Goal: Task Accomplishment & Management: Complete application form

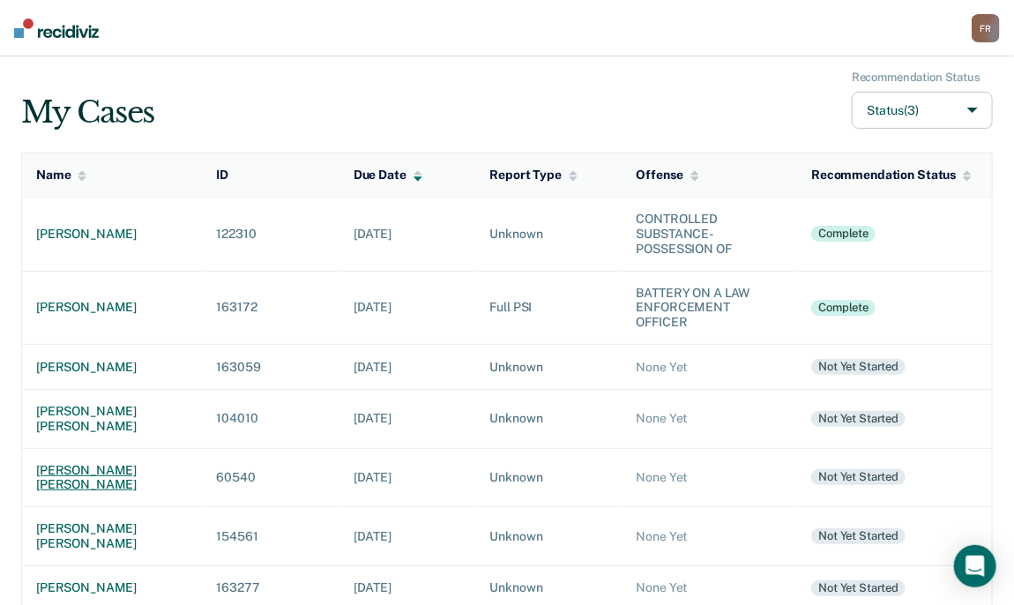
click at [81, 462] on td "[PERSON_NAME] [PERSON_NAME]" at bounding box center [112, 477] width 181 height 59
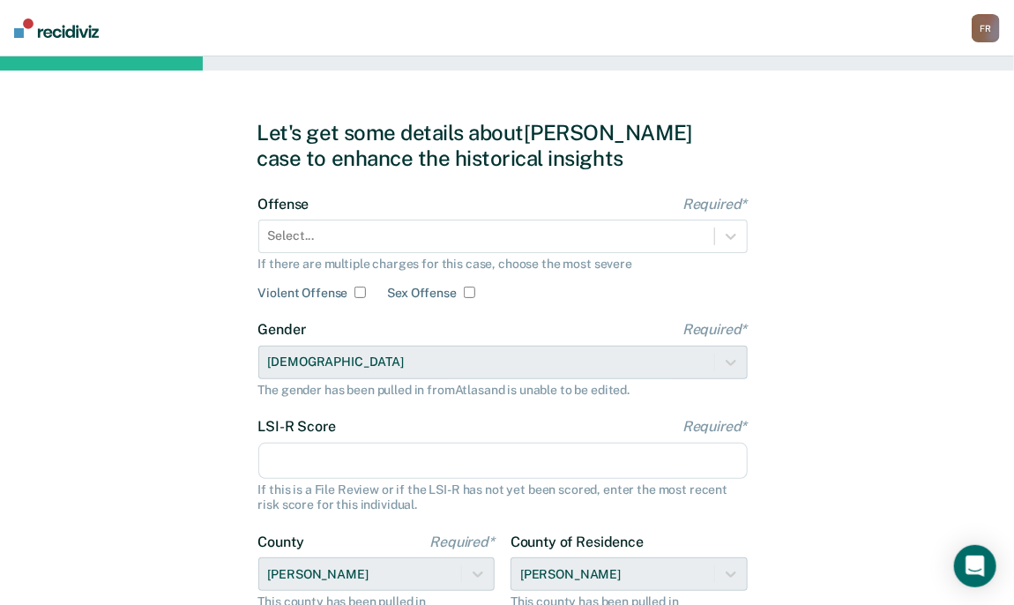
click at [430, 254] on div "Offense Required* Select... If there are multiple charges for this case, choose…" at bounding box center [502, 248] width 489 height 105
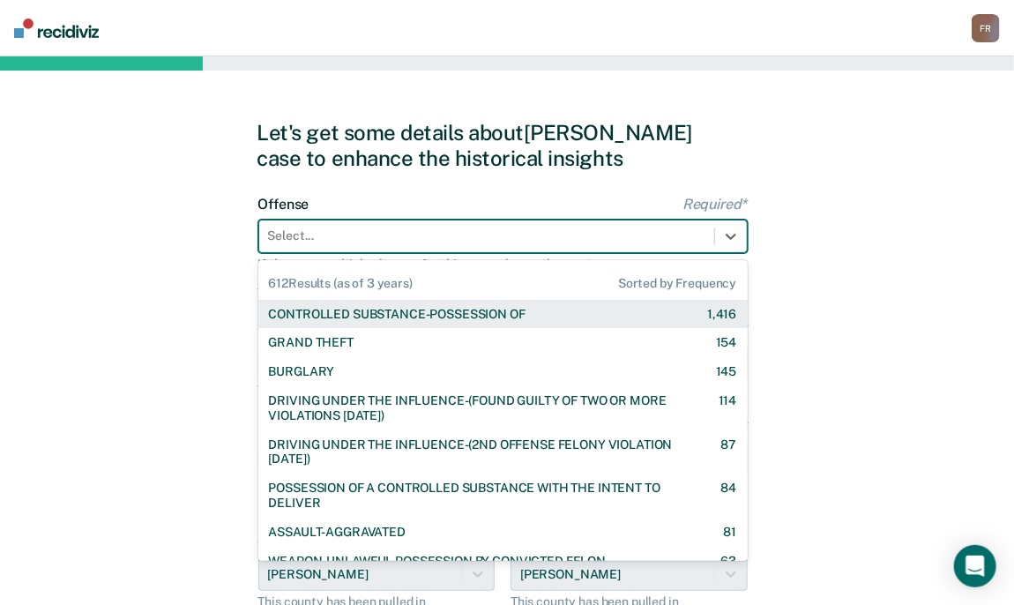
click at [391, 240] on div at bounding box center [486, 236] width 437 height 19
click at [351, 316] on div "CONTROLLED SUBSTANCE-POSSESSION OF" at bounding box center [397, 314] width 257 height 15
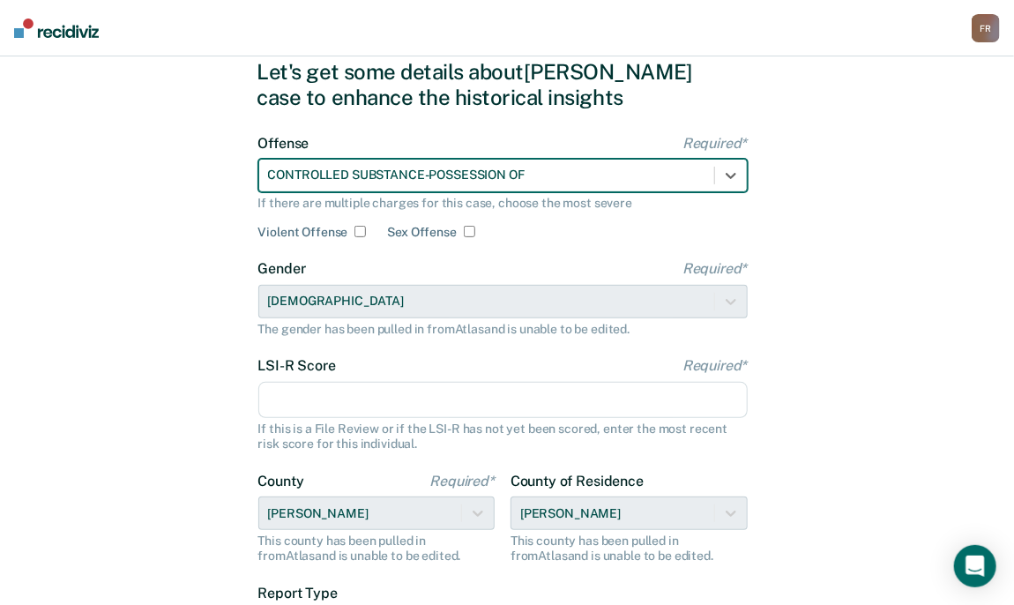
scroll to position [176, 0]
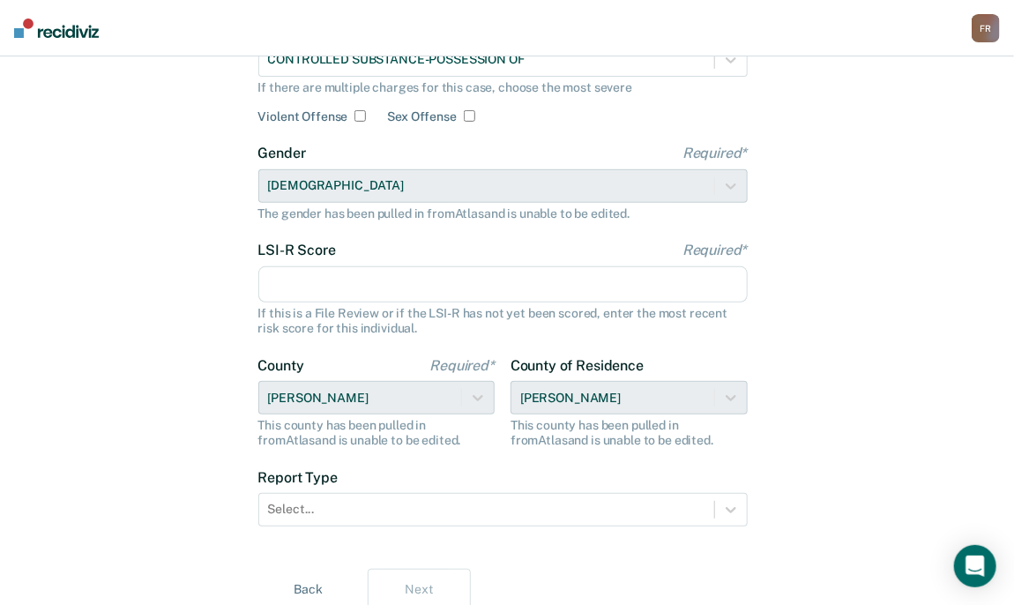
click at [356, 280] on input "LSI-R Score Required*" at bounding box center [502, 284] width 489 height 37
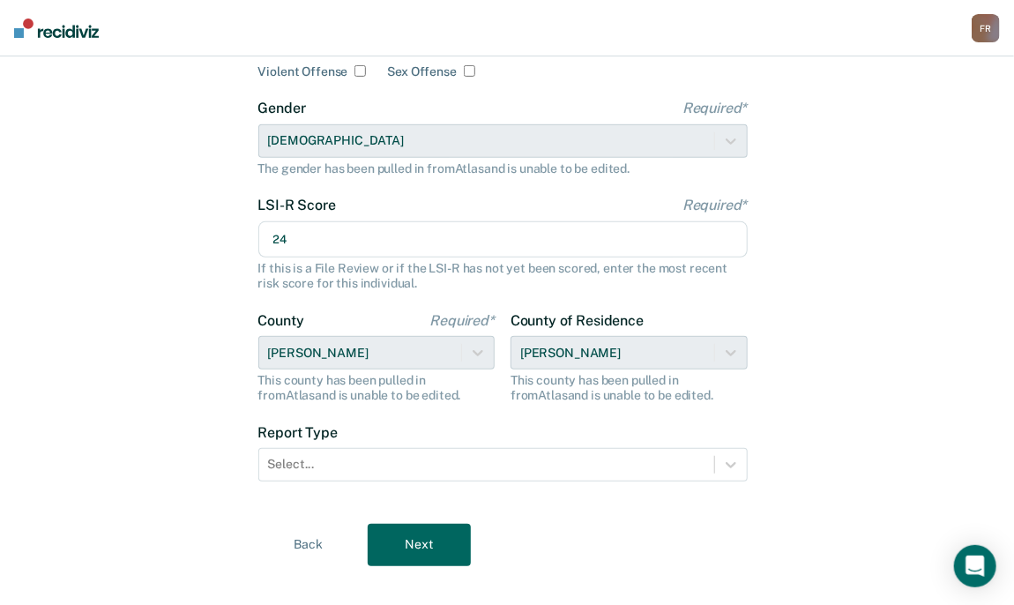
scroll to position [246, 0]
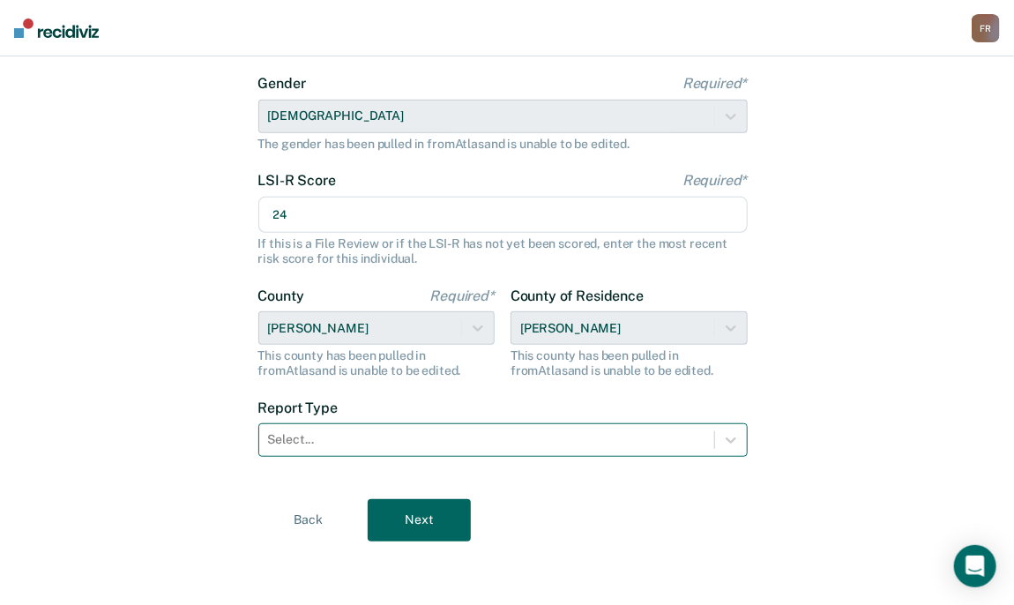
type input "24"
click at [341, 431] on div "Select..." at bounding box center [486, 440] width 455 height 26
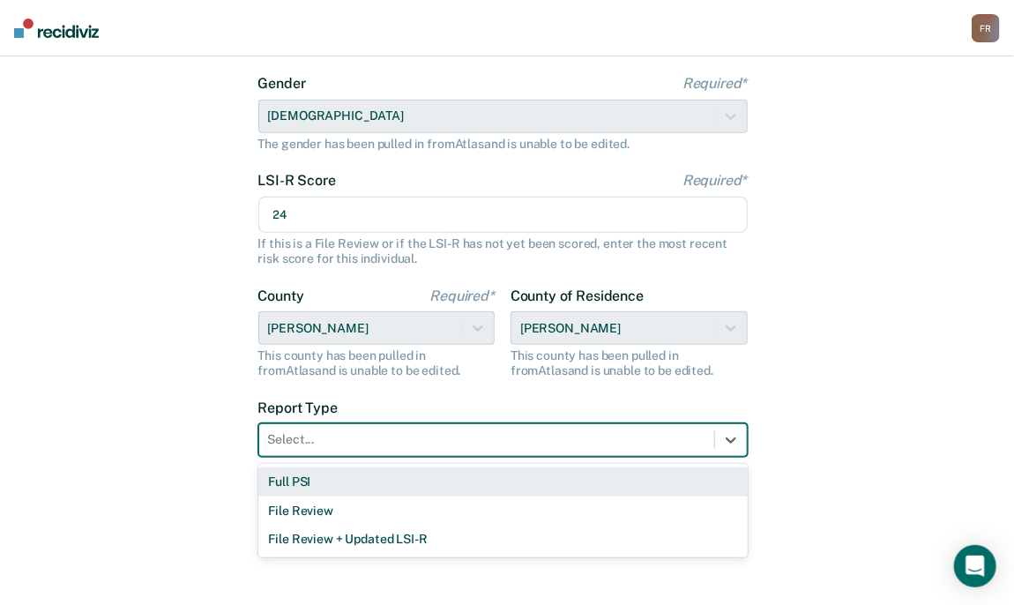
click at [301, 485] on div "Full PSI" at bounding box center [502, 481] width 489 height 29
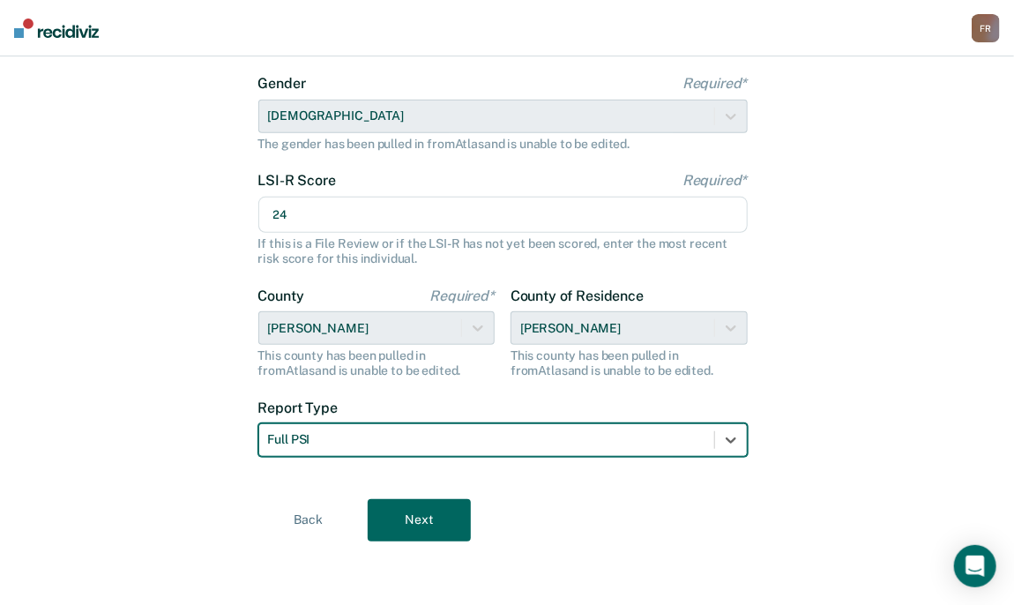
click at [433, 519] on button "Next" at bounding box center [419, 520] width 103 height 42
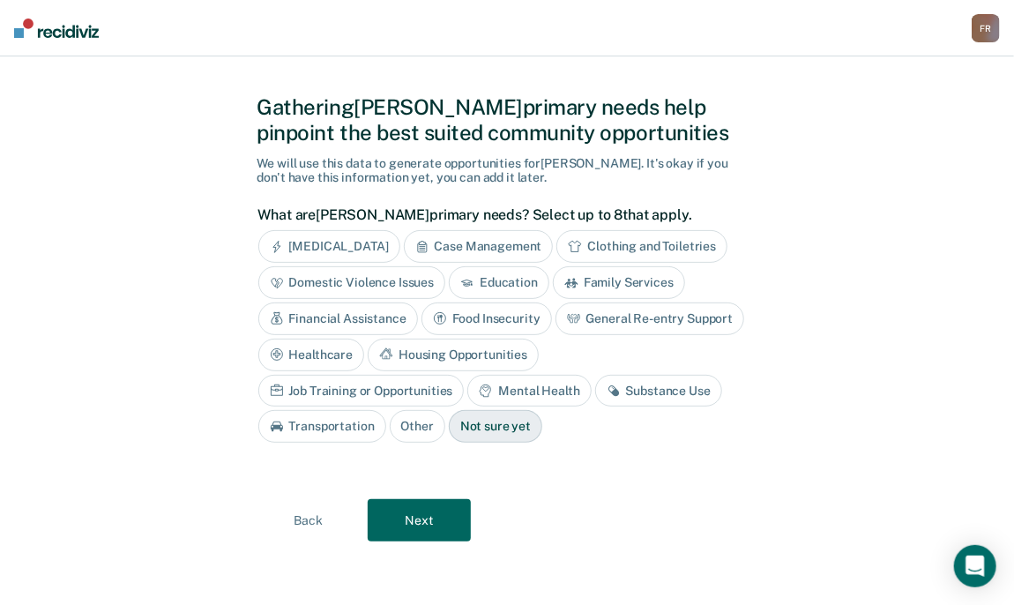
scroll to position [24, 0]
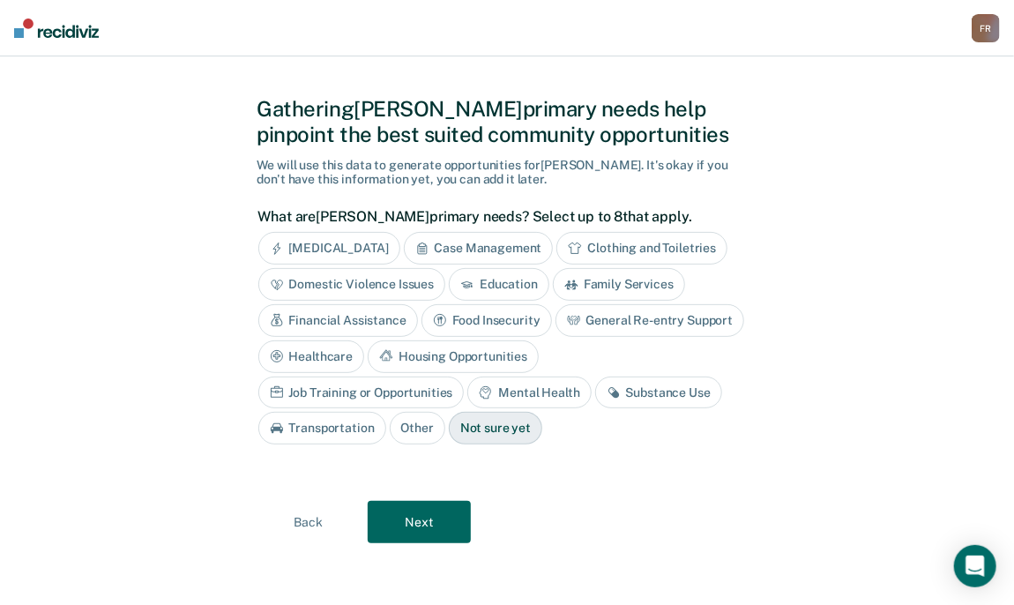
click at [455, 251] on div "Case Management" at bounding box center [479, 248] width 150 height 33
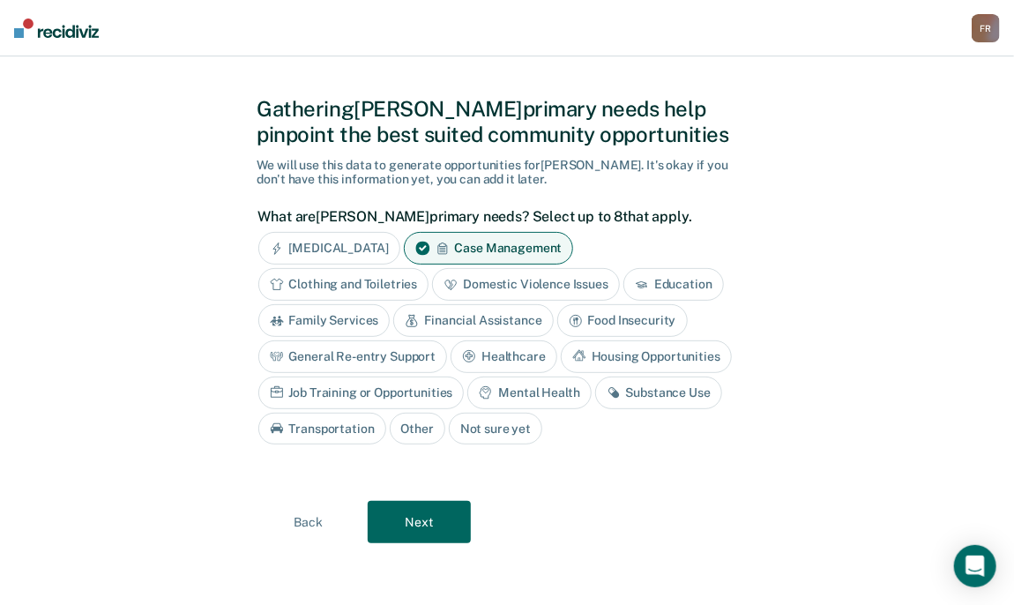
click at [463, 322] on div "Financial Assistance" at bounding box center [473, 320] width 160 height 33
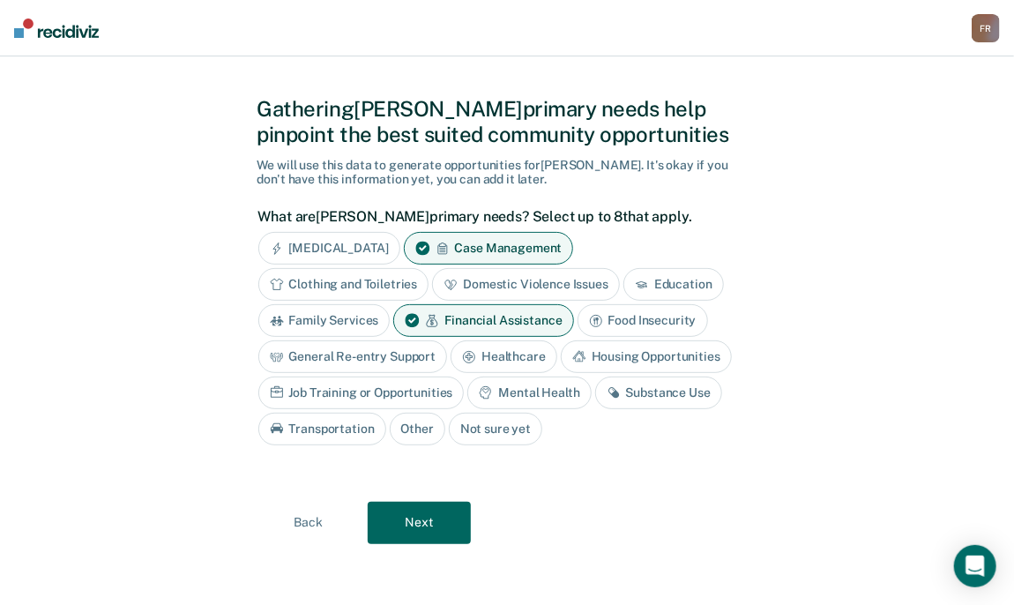
click at [371, 356] on div "General Re-entry Support" at bounding box center [353, 356] width 190 height 33
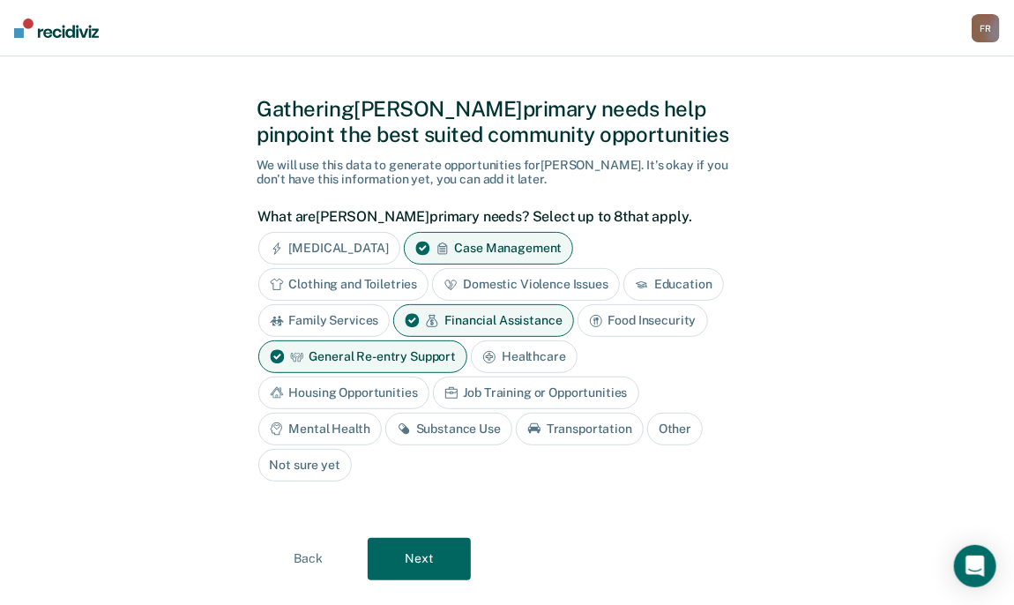
click at [506, 353] on div "Healthcare" at bounding box center [524, 356] width 107 height 33
click at [350, 425] on div "Mental Health" at bounding box center [319, 429] width 123 height 33
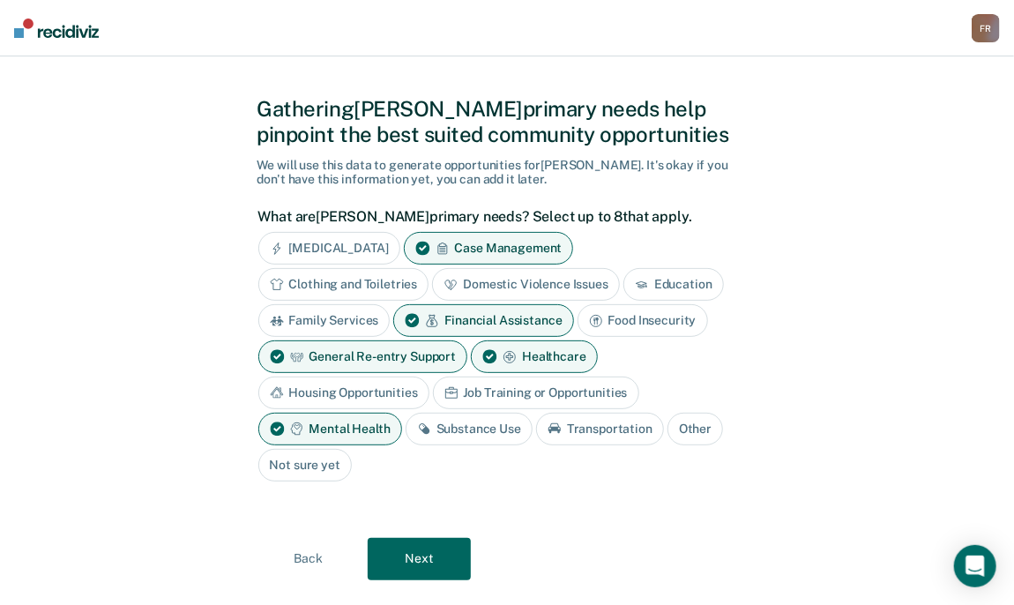
click at [437, 421] on div "Substance Use" at bounding box center [468, 429] width 127 height 33
click at [431, 551] on button "Next" at bounding box center [419, 559] width 103 height 42
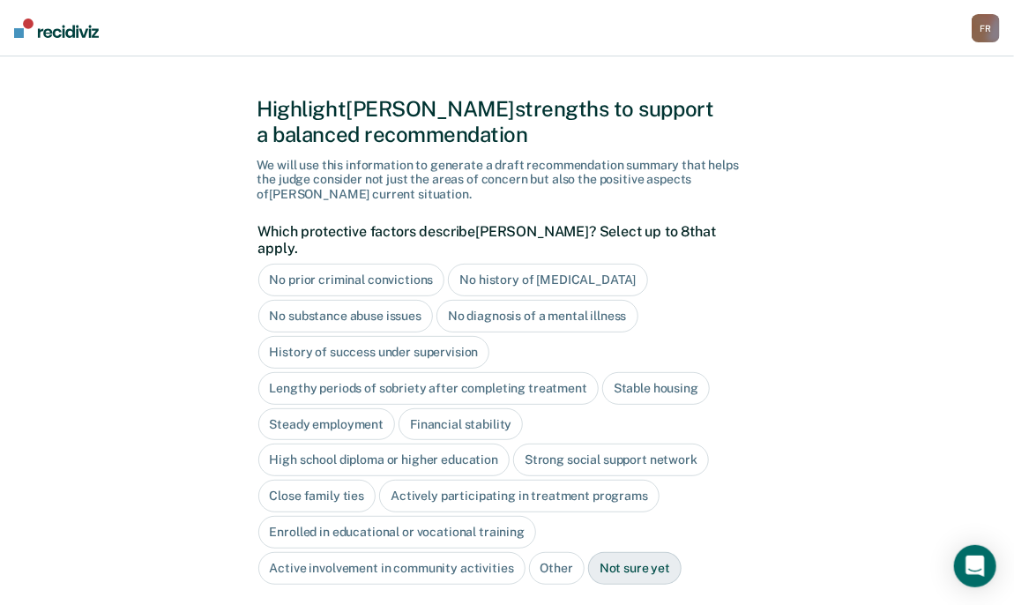
click at [352, 343] on div "History of success under supervision" at bounding box center [374, 352] width 232 height 33
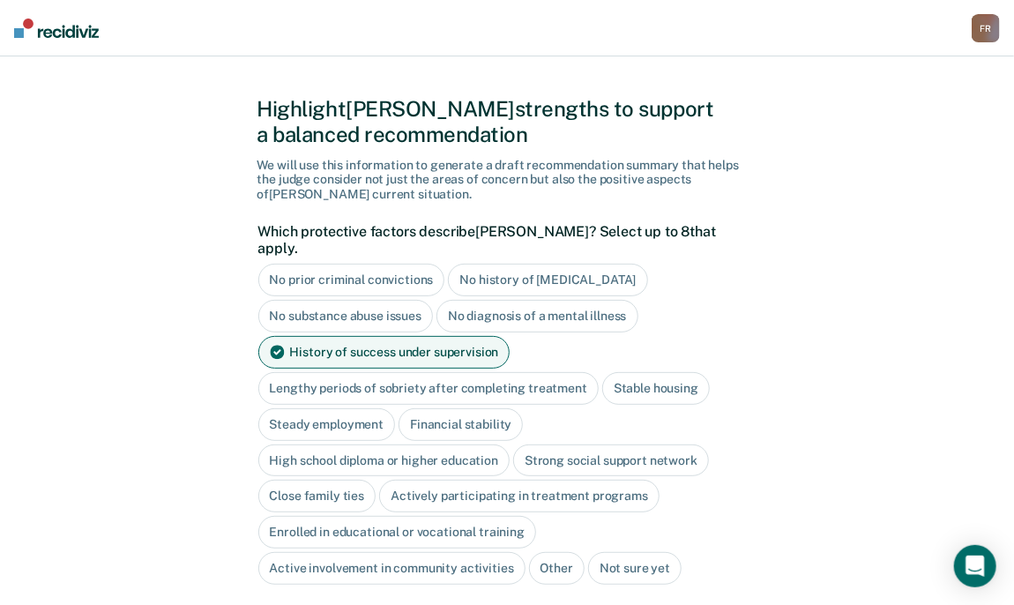
click at [338, 375] on div "Lengthy periods of sobriety after completing treatment" at bounding box center [428, 388] width 340 height 33
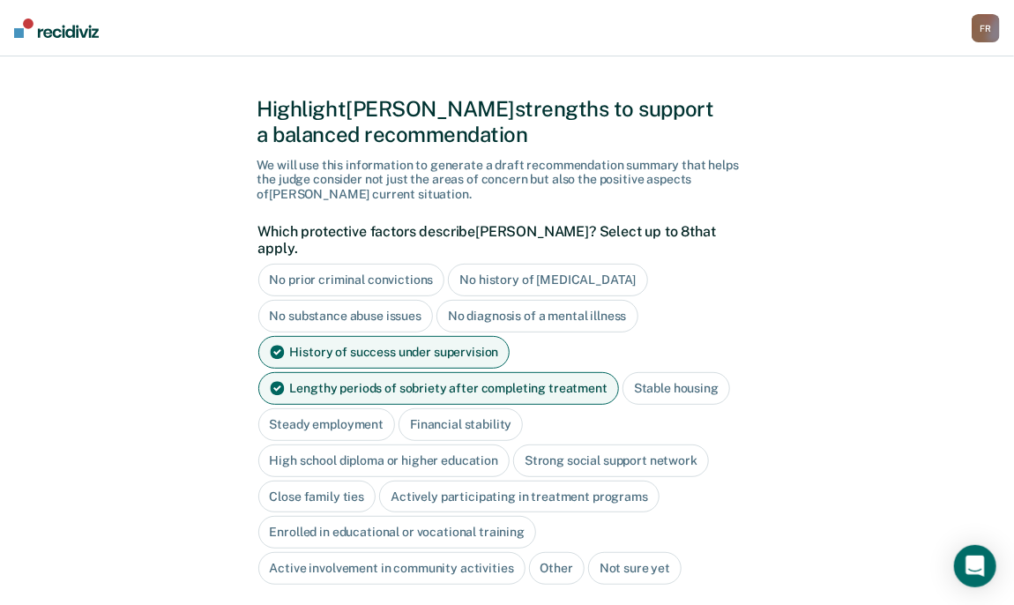
click at [645, 375] on div "Stable housing" at bounding box center [676, 388] width 108 height 33
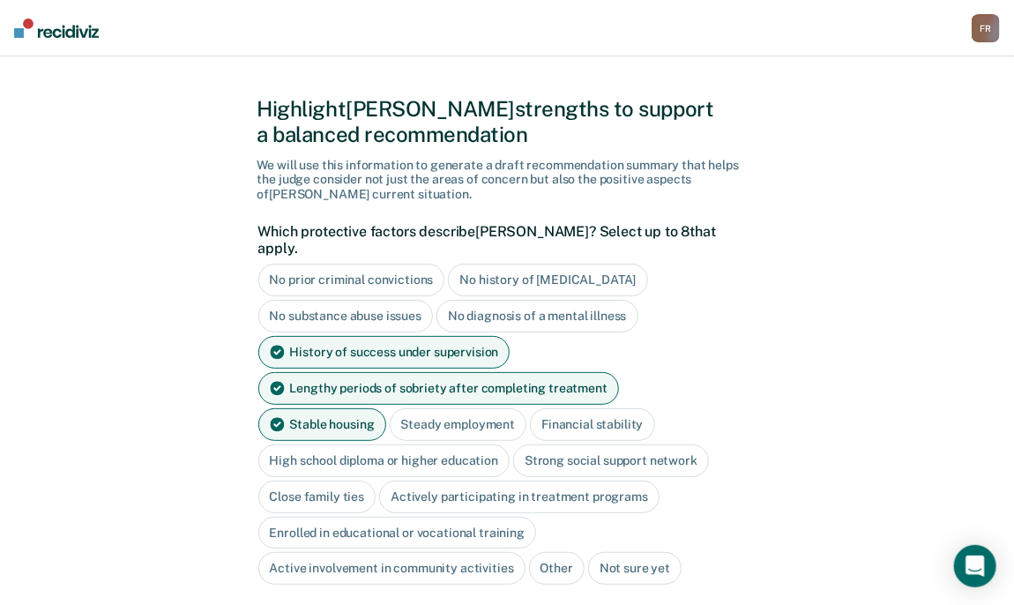
click at [530, 408] on div "Financial stability" at bounding box center [592, 424] width 124 height 33
click at [607, 447] on div "Strong social support network" at bounding box center [611, 460] width 196 height 33
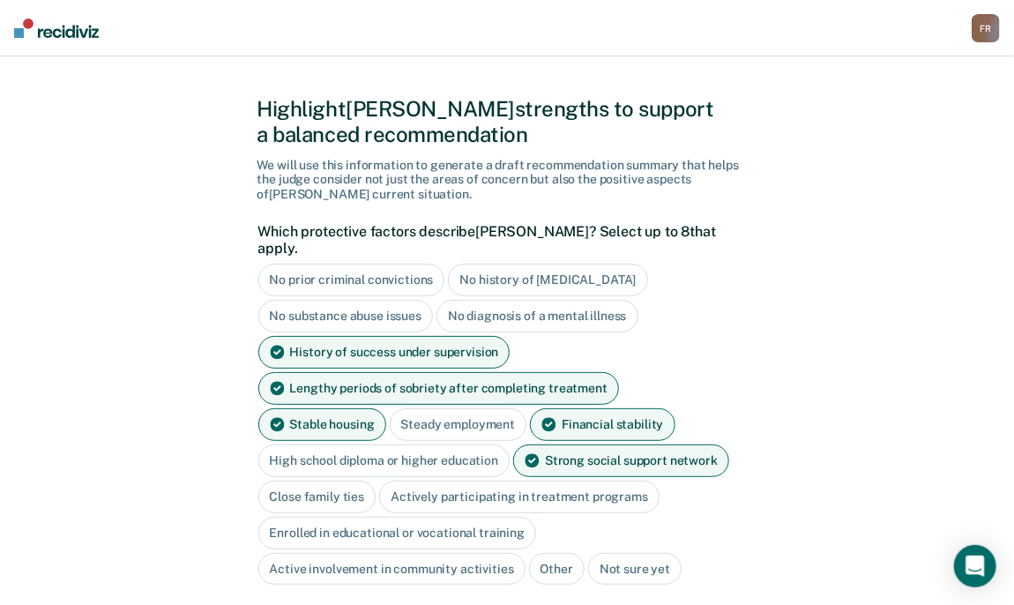
click at [332, 480] on div "Close family ties" at bounding box center [317, 496] width 118 height 33
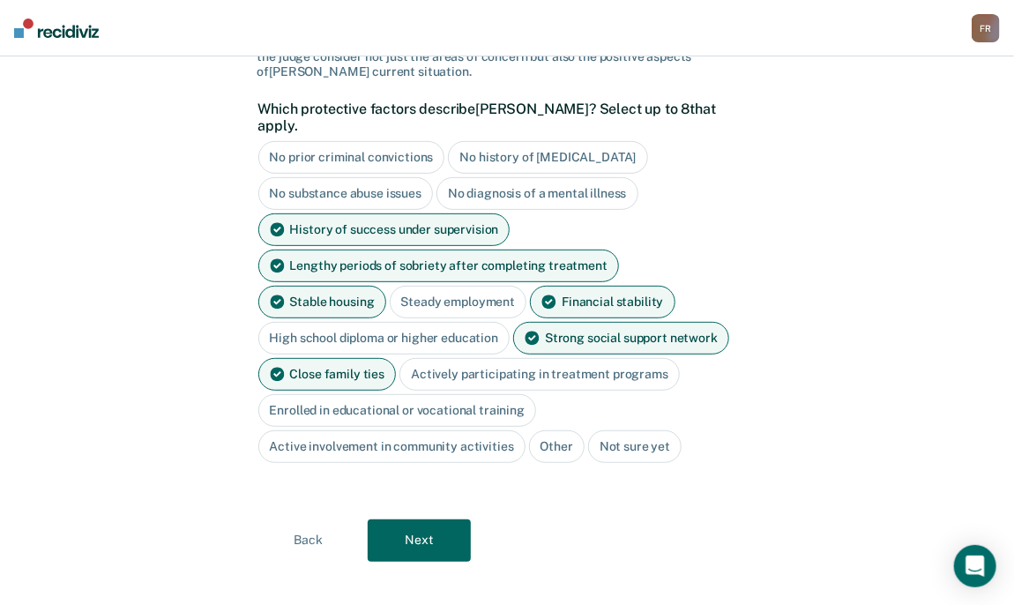
click at [396, 520] on button "Next" at bounding box center [419, 540] width 103 height 42
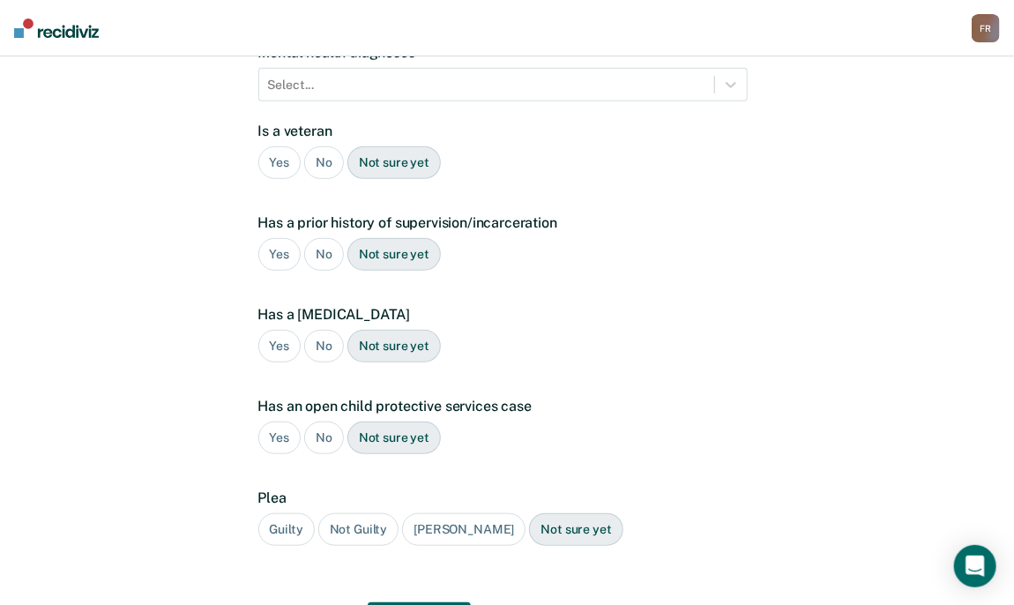
scroll to position [116, 0]
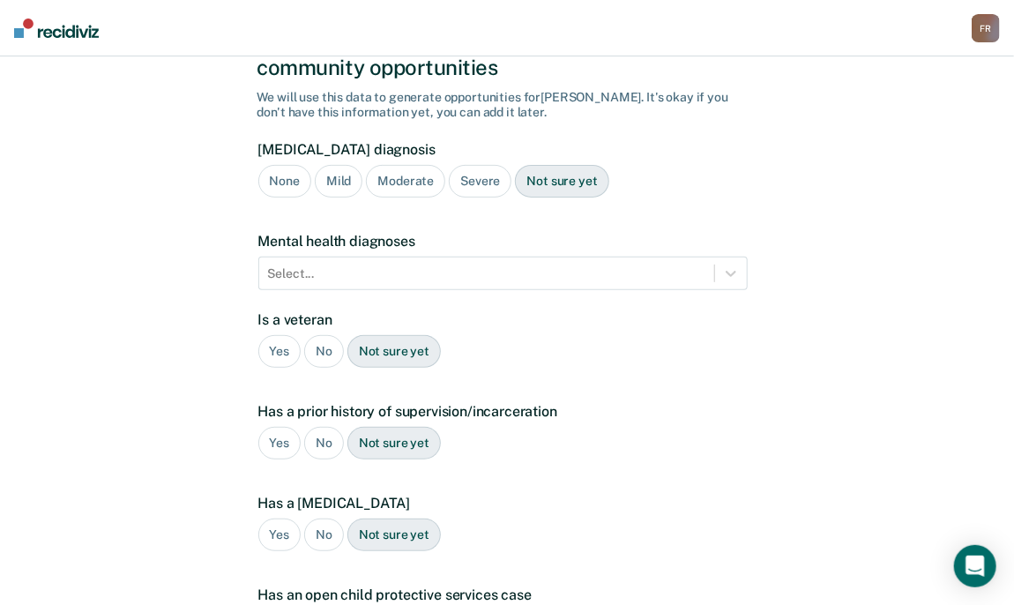
click at [384, 165] on div "Moderate" at bounding box center [405, 181] width 79 height 33
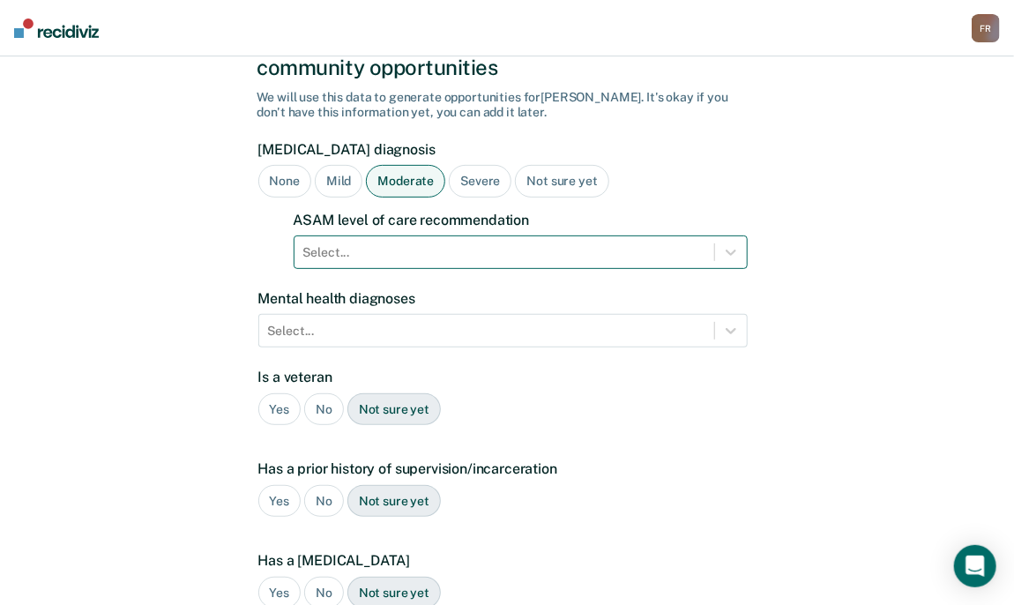
click at [405, 243] on div at bounding box center [504, 252] width 402 height 19
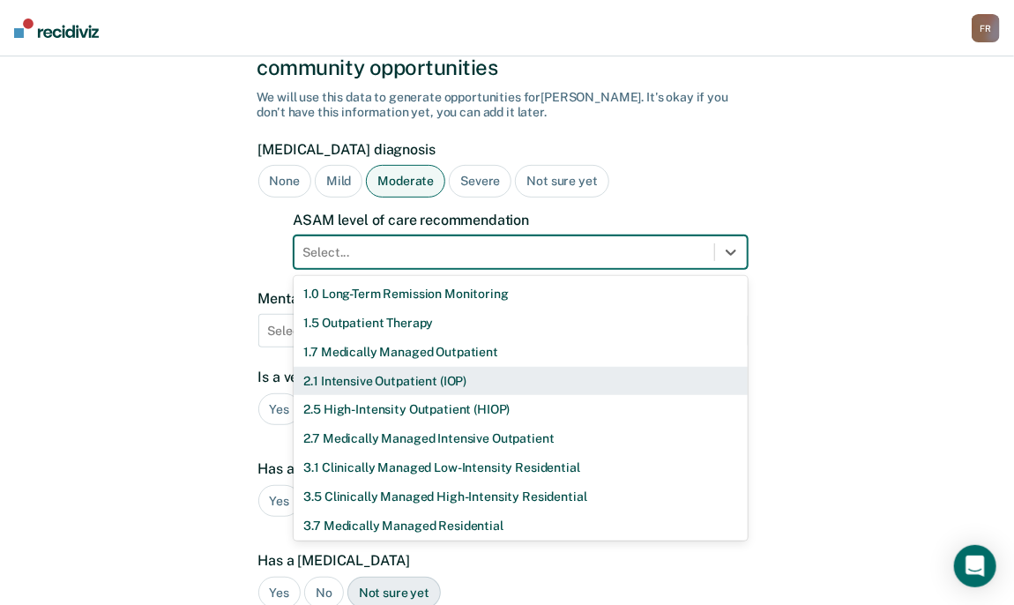
click at [347, 367] on div "2.1 Intensive Outpatient (IOP)" at bounding box center [521, 381] width 454 height 29
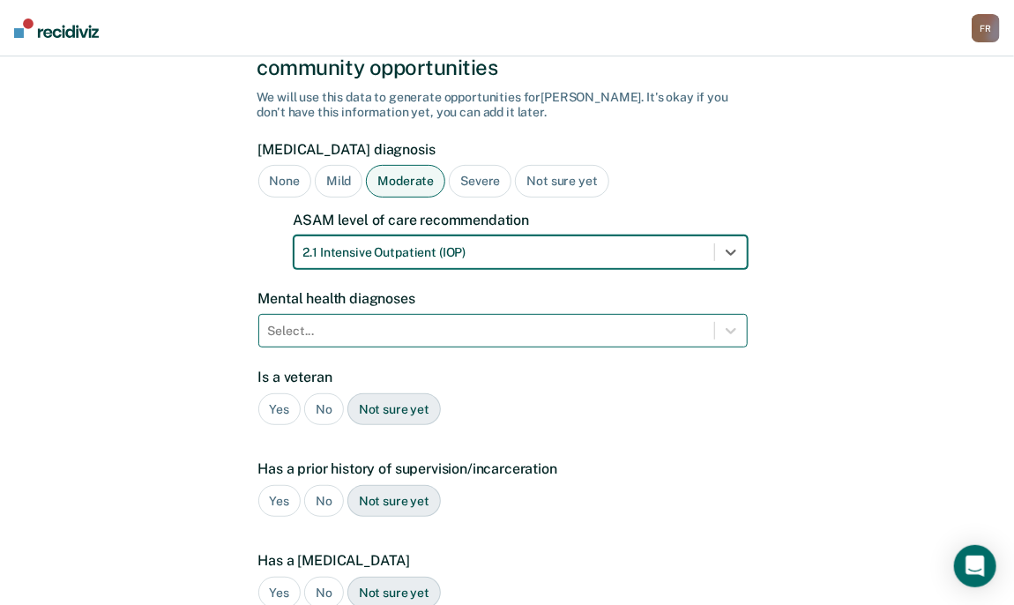
click at [349, 322] on div at bounding box center [486, 331] width 437 height 19
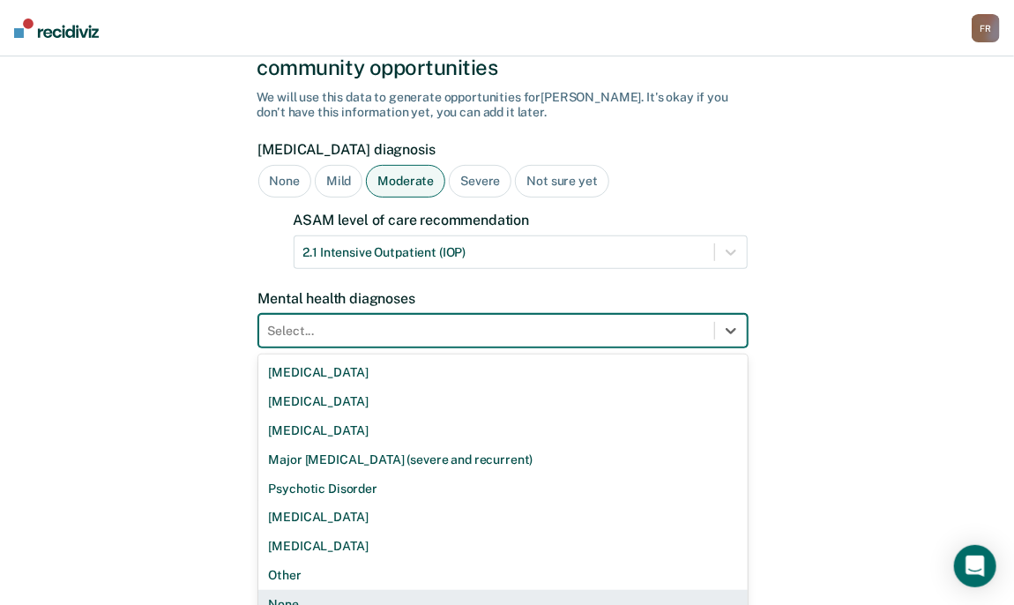
click at [301, 590] on div "None" at bounding box center [502, 604] width 489 height 29
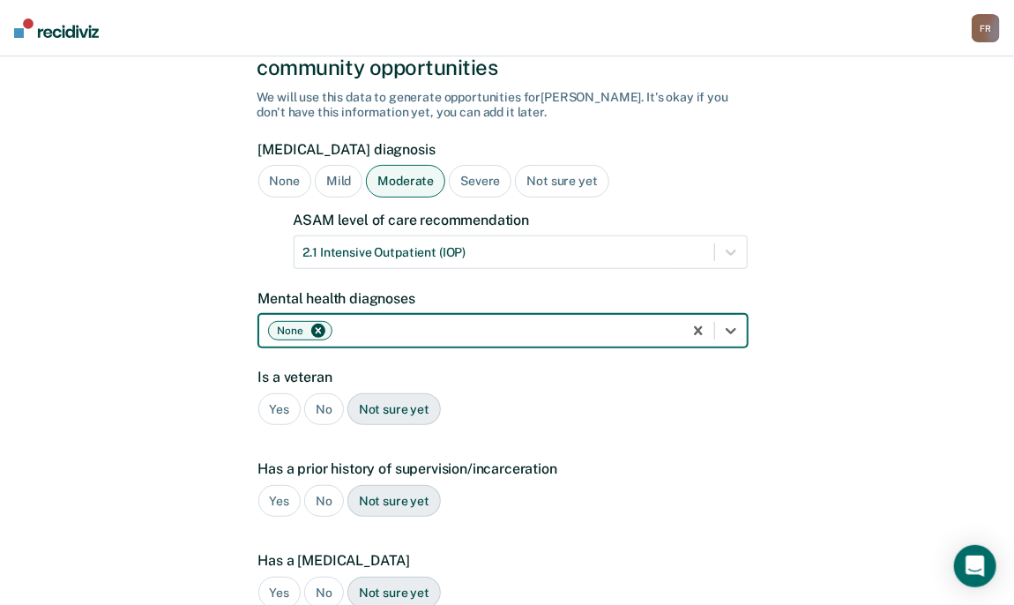
click at [324, 397] on div "No" at bounding box center [324, 409] width 40 height 33
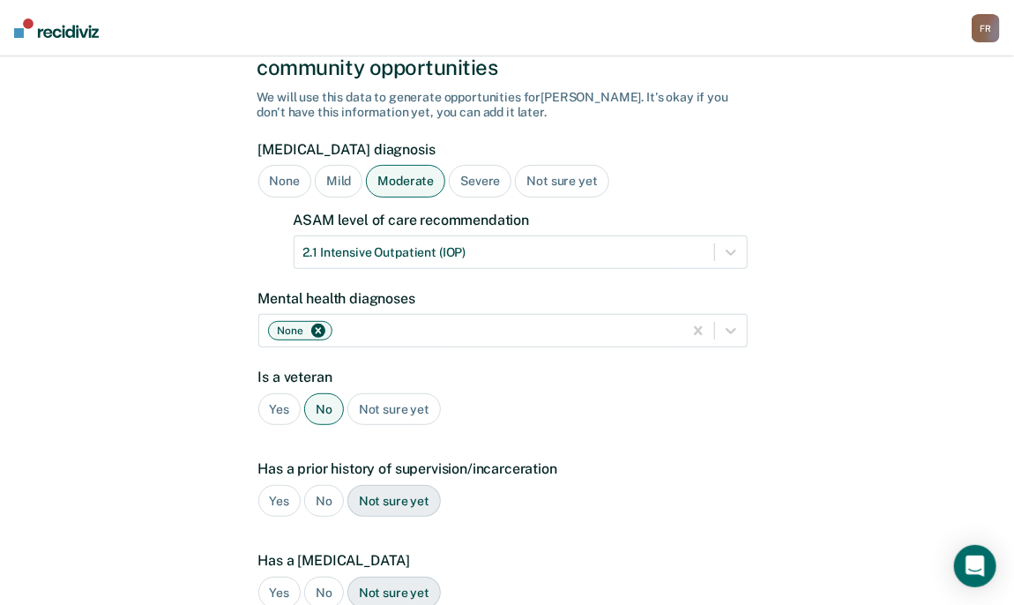
click at [268, 485] on div "Yes" at bounding box center [279, 501] width 43 height 33
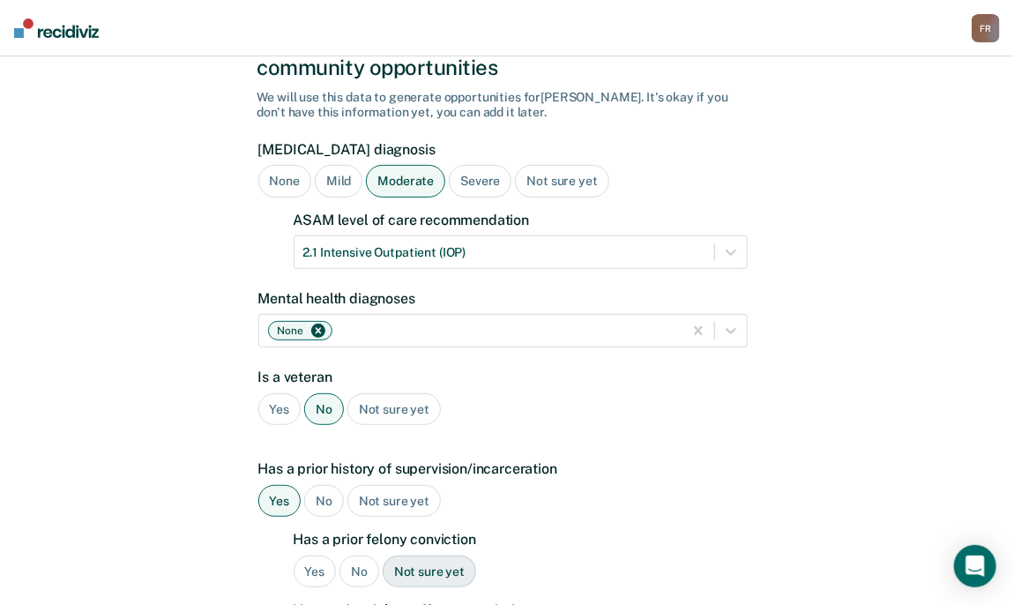
click at [325, 555] on div "Yes" at bounding box center [315, 571] width 43 height 33
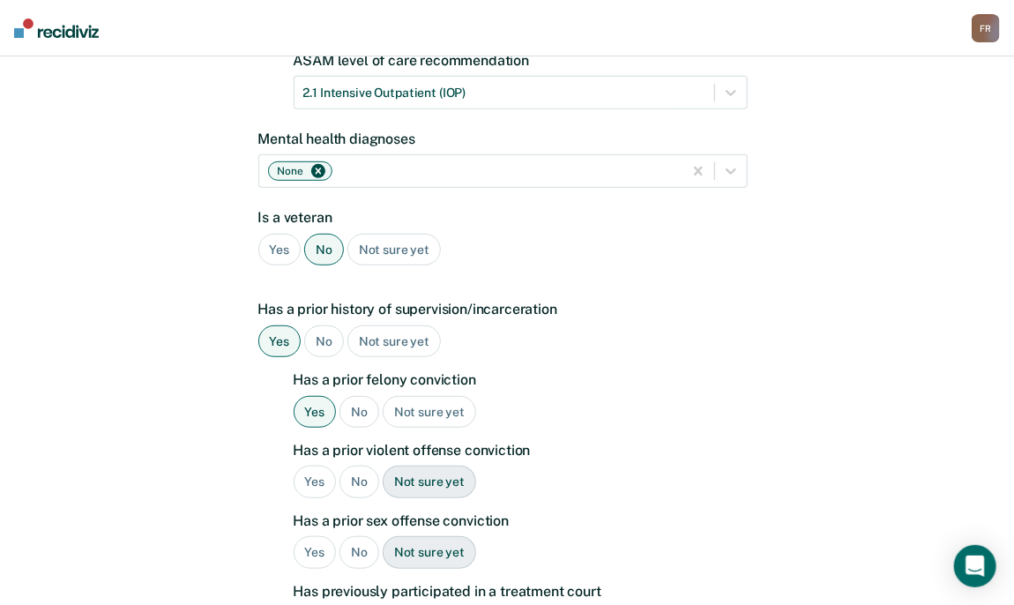
scroll to position [293, 0]
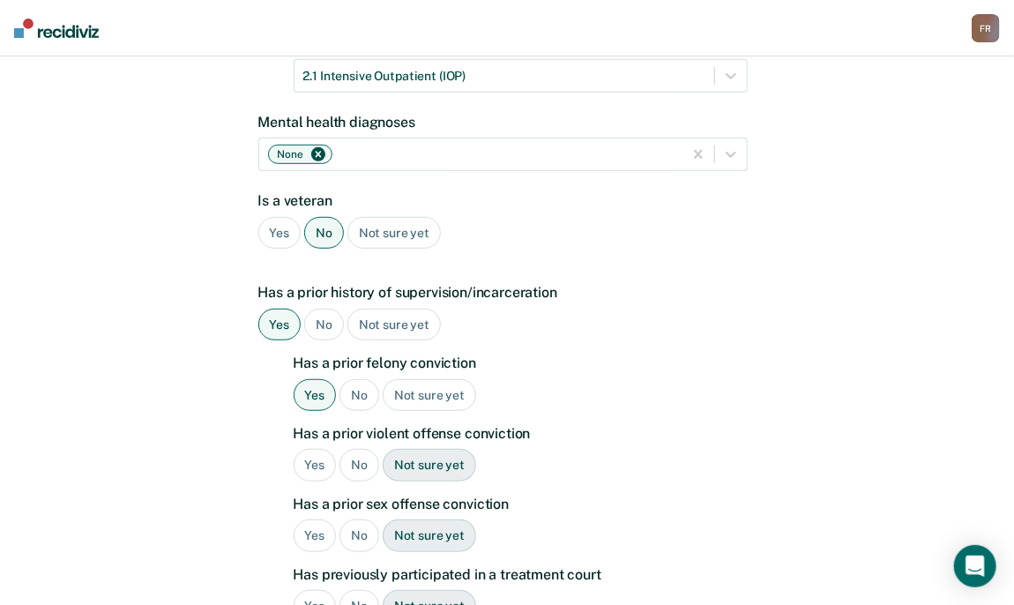
click at [348, 449] on div "No" at bounding box center [359, 465] width 40 height 33
click at [303, 449] on div "Yes" at bounding box center [315, 465] width 43 height 33
click at [355, 519] on div "No" at bounding box center [359, 535] width 40 height 33
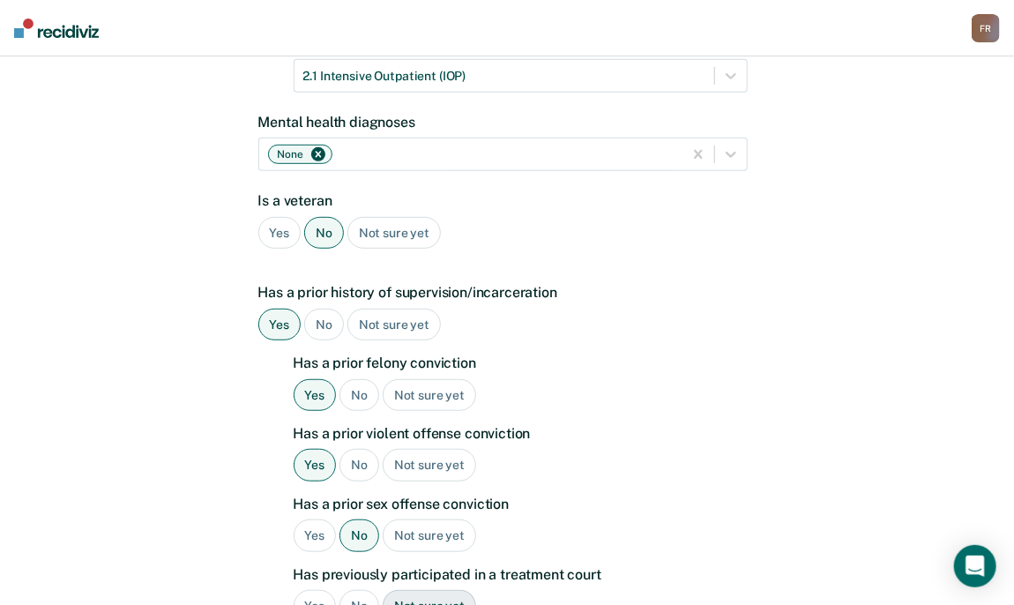
click at [318, 590] on div "Yes" at bounding box center [315, 606] width 43 height 33
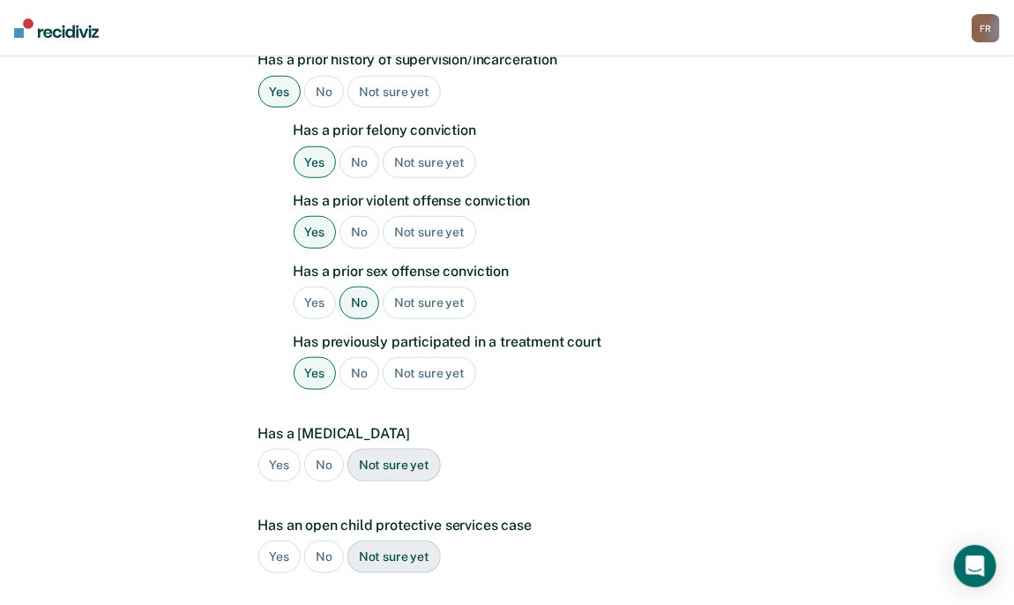
scroll to position [557, 0]
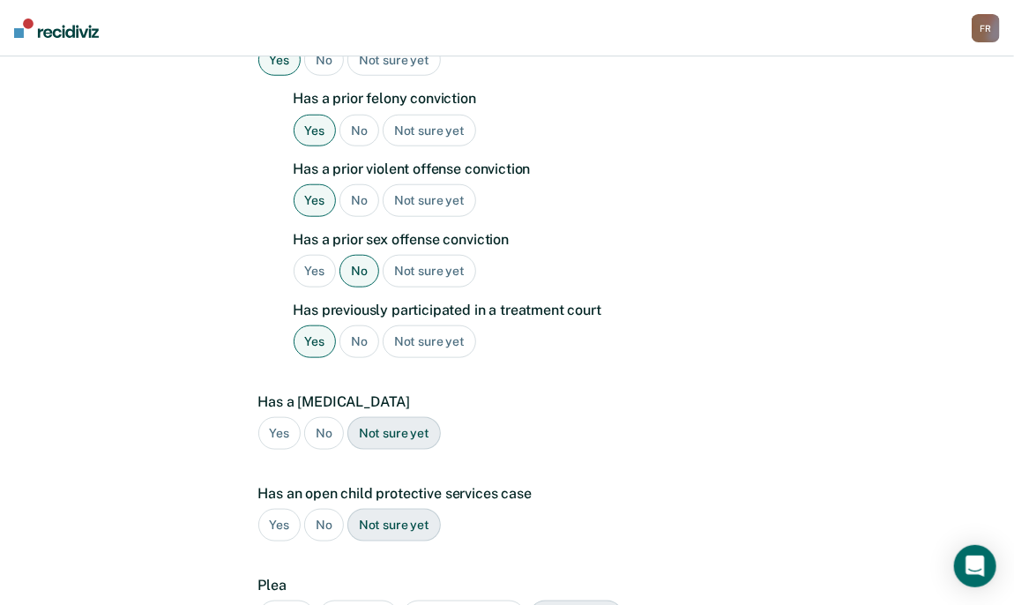
click at [324, 417] on div "No" at bounding box center [324, 433] width 40 height 33
click at [318, 509] on div "No" at bounding box center [324, 525] width 40 height 33
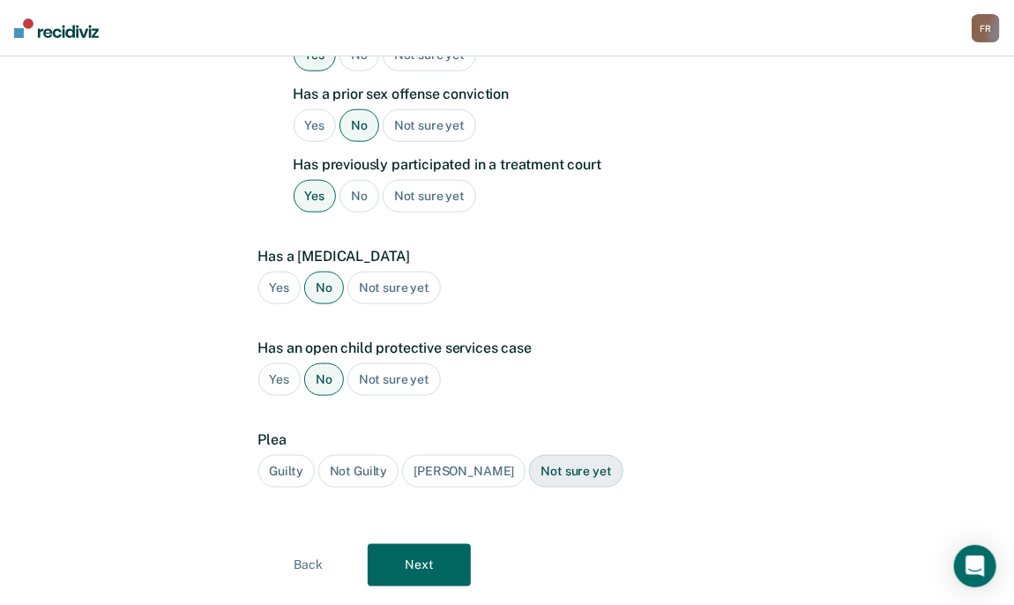
scroll to position [719, 0]
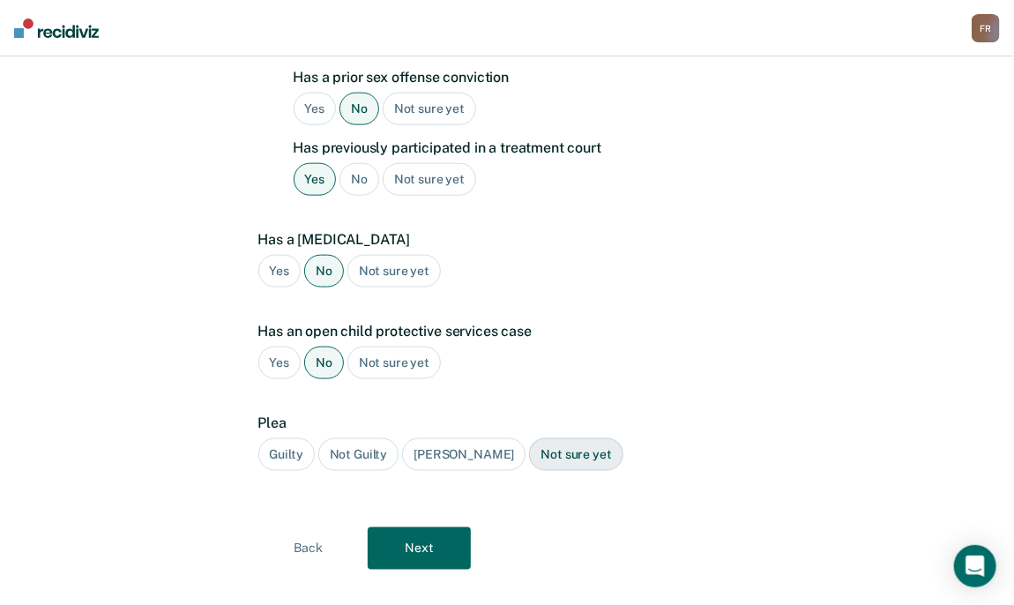
click at [290, 438] on div "Guilty" at bounding box center [286, 454] width 56 height 33
click at [409, 530] on button "Next" at bounding box center [419, 548] width 103 height 42
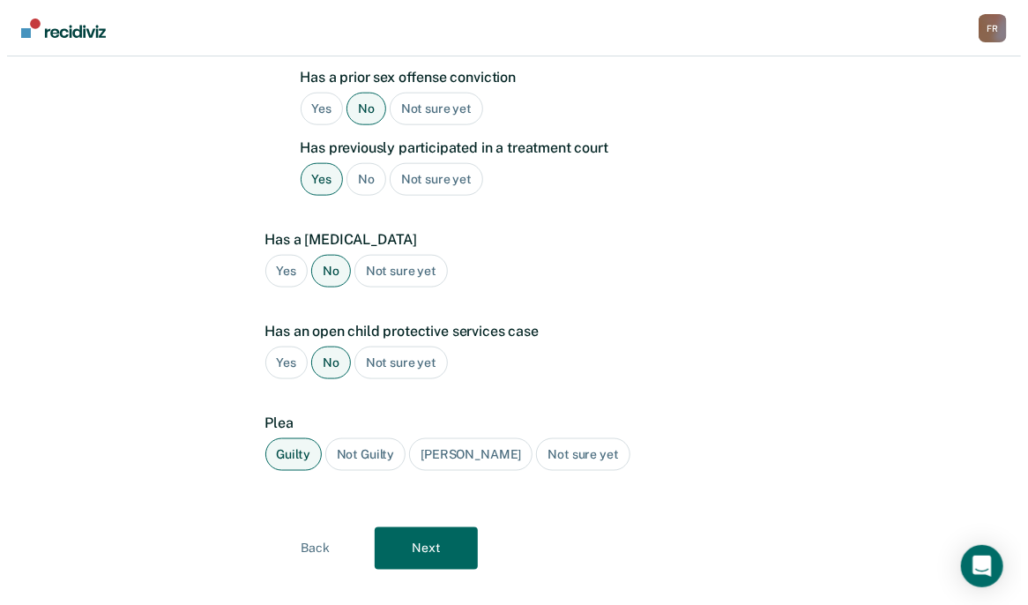
scroll to position [0, 0]
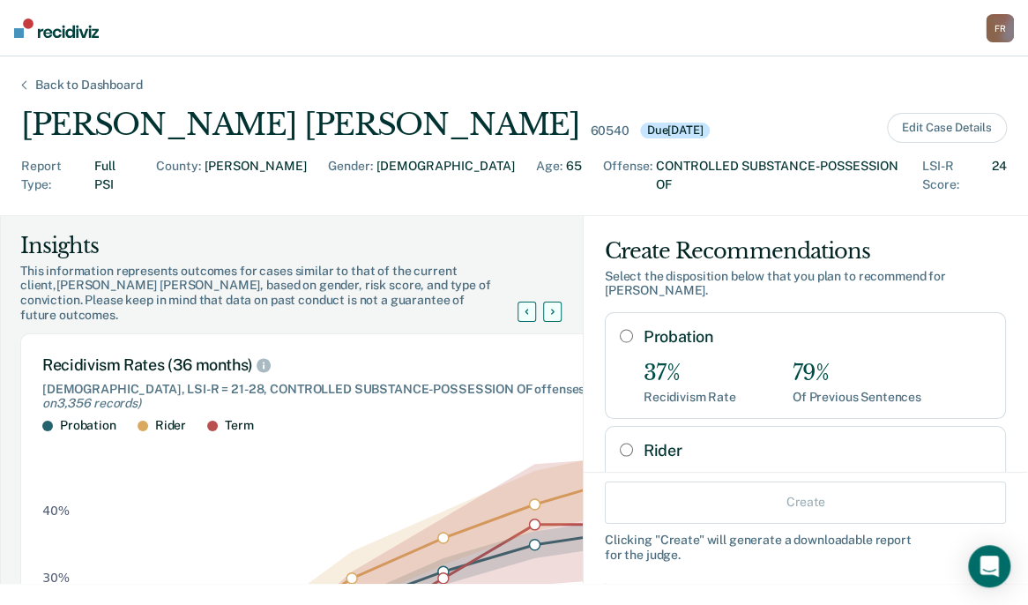
click at [620, 329] on input "Probation" at bounding box center [626, 336] width 13 height 14
radio input "true"
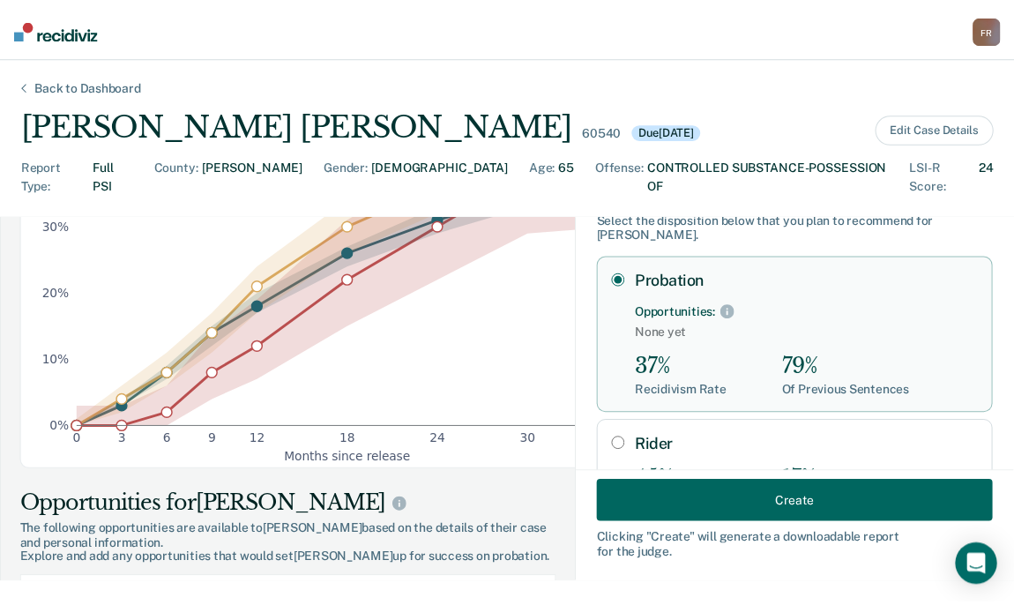
scroll to position [88, 0]
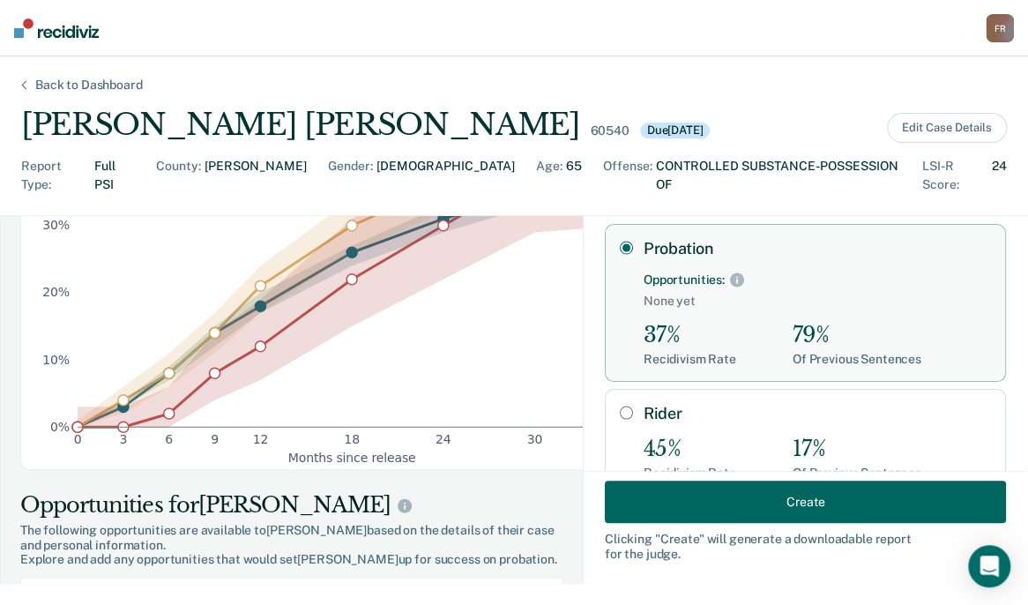
click at [770, 505] on button "Create" at bounding box center [805, 501] width 401 height 42
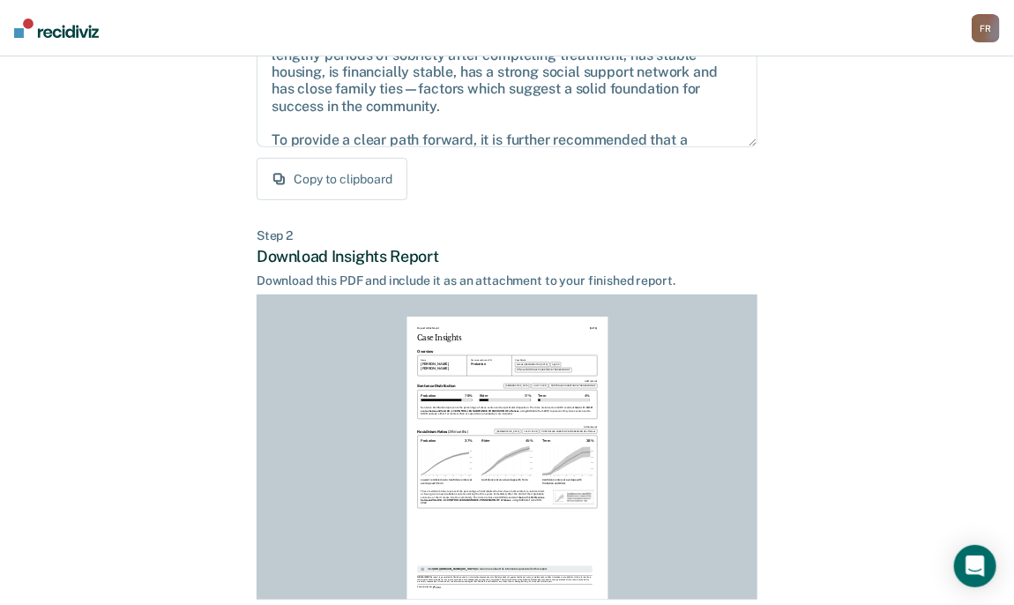
scroll to position [400, 0]
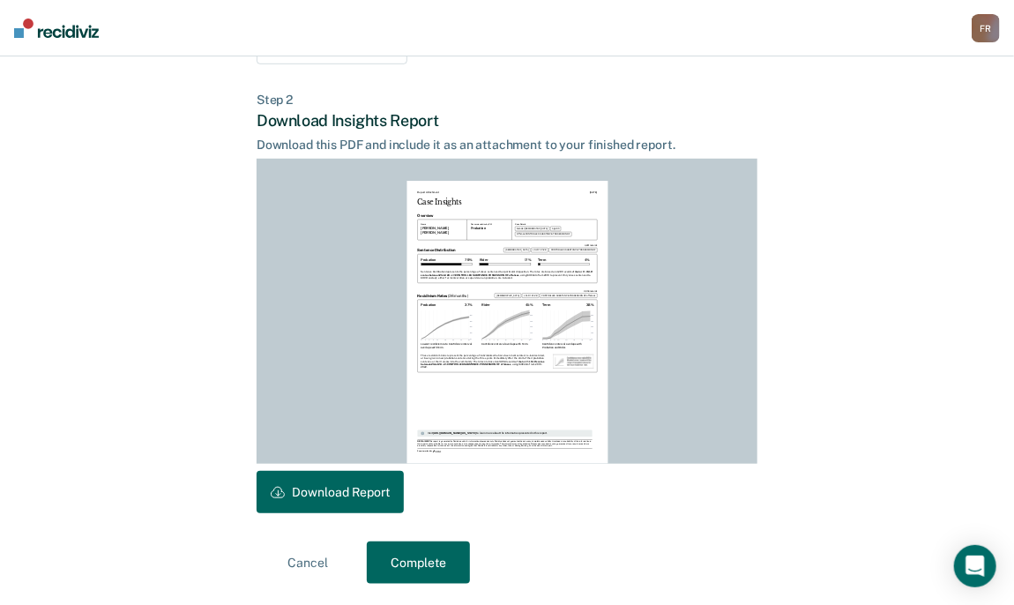
click at [362, 494] on button "Download Report" at bounding box center [330, 492] width 147 height 42
click at [384, 568] on button "Complete" at bounding box center [418, 562] width 103 height 42
